Goal: Task Accomplishment & Management: Complete application form

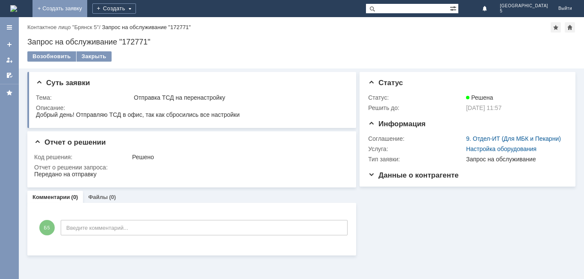
click at [87, 10] on link "+ Создать заявку" at bounding box center [59, 8] width 55 height 17
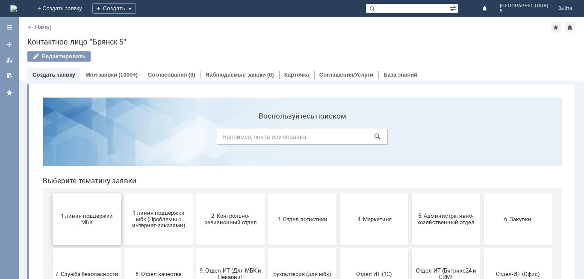
click at [97, 228] on button "1 линия поддержки МБК" at bounding box center [87, 218] width 68 height 51
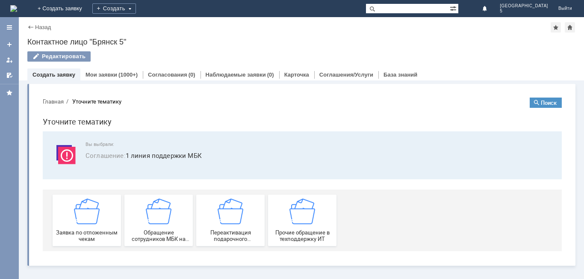
click at [97, 228] on div "Заявка по отложенным чекам" at bounding box center [86, 220] width 63 height 44
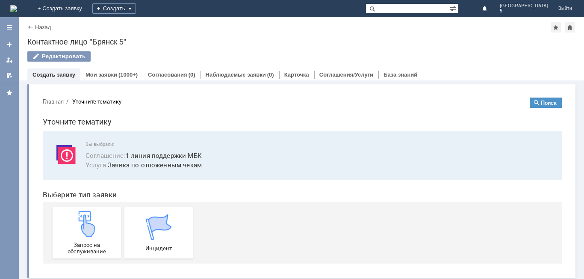
click at [97, 228] on div "Запрос на обслуживание" at bounding box center [86, 233] width 63 height 44
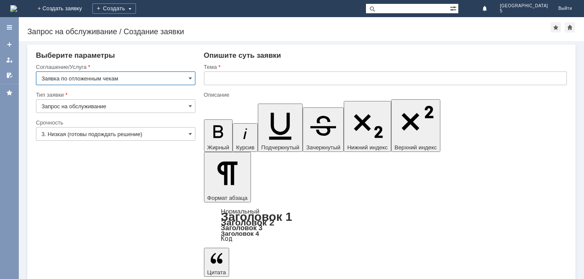
click at [231, 81] on input "text" at bounding box center [385, 78] width 363 height 14
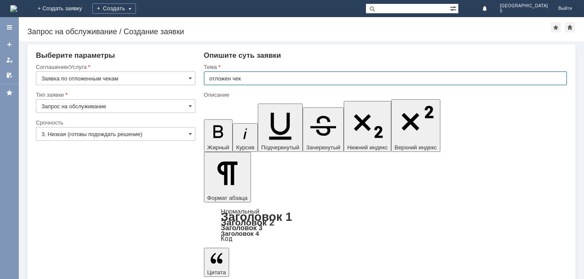
type input "отложен чек"
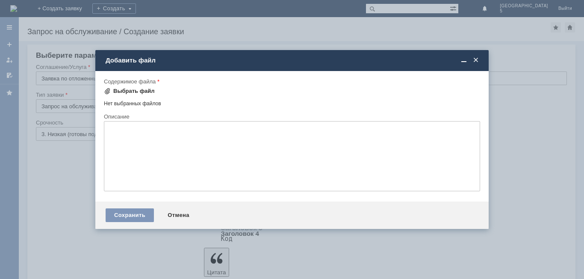
click at [126, 90] on div "Выбрать файл" at bounding box center [133, 91] width 41 height 7
click at [146, 89] on div "Выбрать файл" at bounding box center [133, 91] width 41 height 7
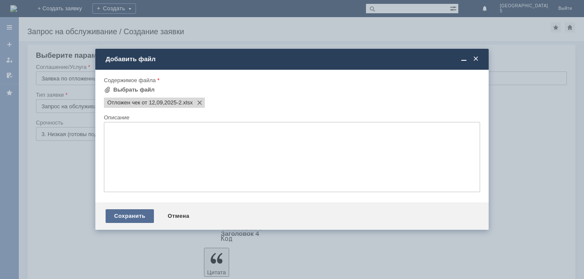
click at [138, 217] on div "Сохранить" at bounding box center [130, 216] width 48 height 14
